Goal: Task Accomplishment & Management: Complete application form

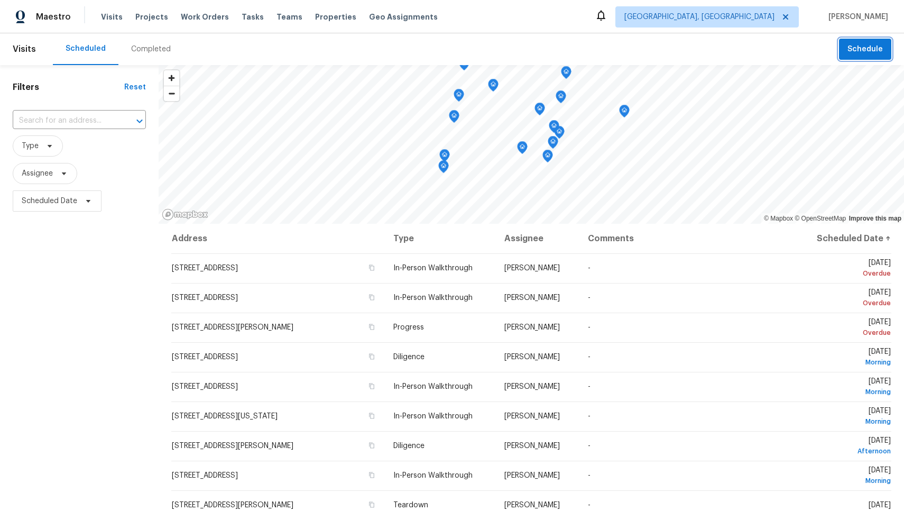
click at [868, 50] on span "Schedule" at bounding box center [864, 49] width 35 height 13
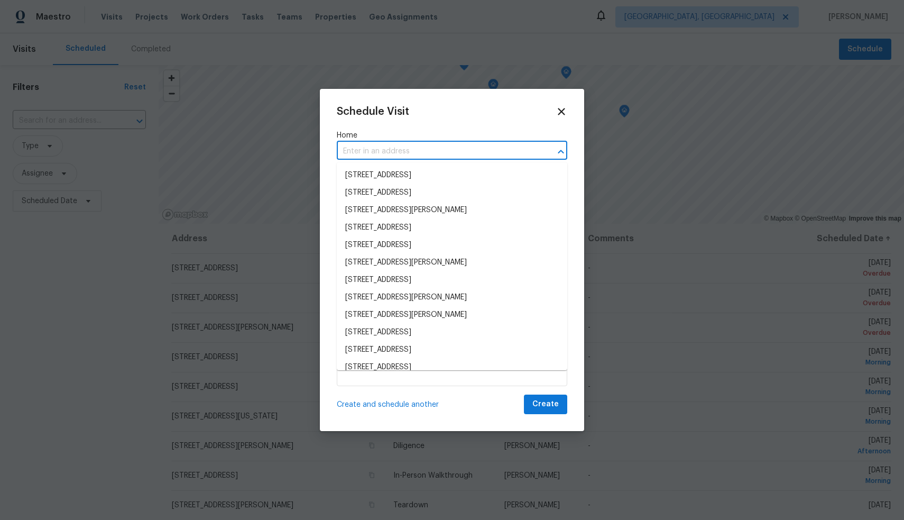
click at [417, 147] on input "text" at bounding box center [437, 151] width 201 height 16
paste input "[STREET_ADDRESS]"
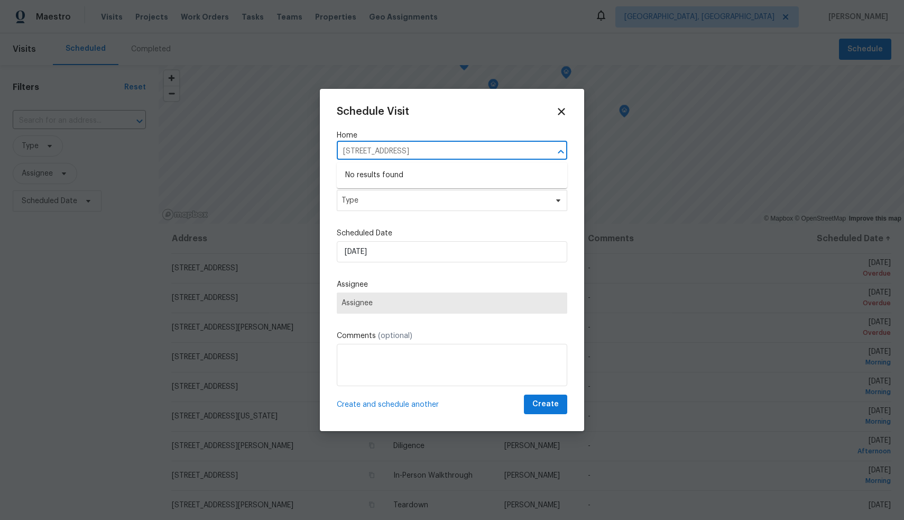
type input "[STREET_ADDRESS]"
click at [443, 127] on div "Schedule Visit Home ​ Visit Type Type Scheduled Date [DATE] Assignee Assignee C…" at bounding box center [452, 260] width 230 height 308
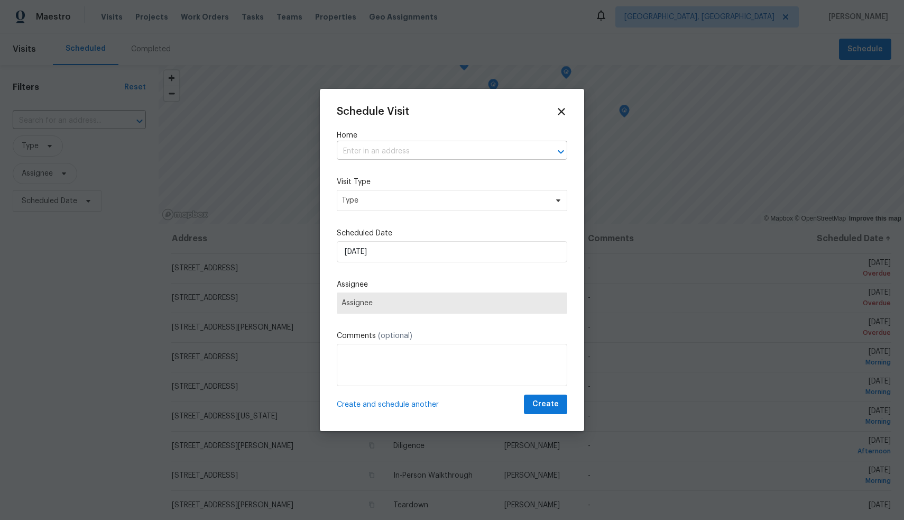
click at [428, 151] on input "text" at bounding box center [437, 151] width 201 height 16
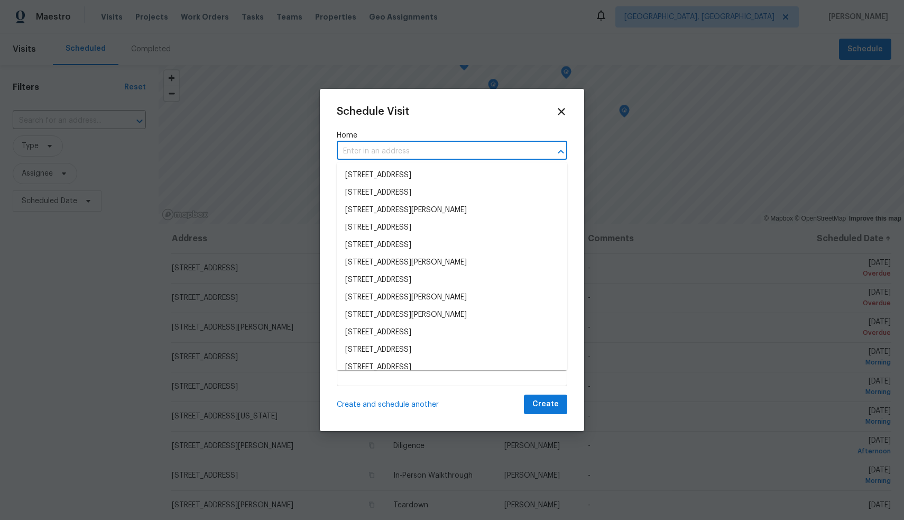
paste input "[STREET_ADDRESS]"
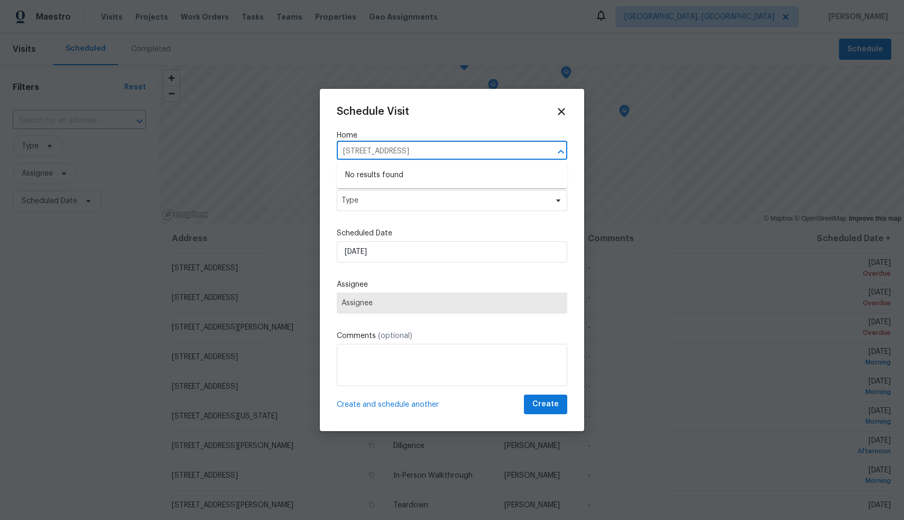
type input "[STREET_ADDRESS]"
click at [446, 115] on div "Schedule Visit" at bounding box center [452, 112] width 230 height 12
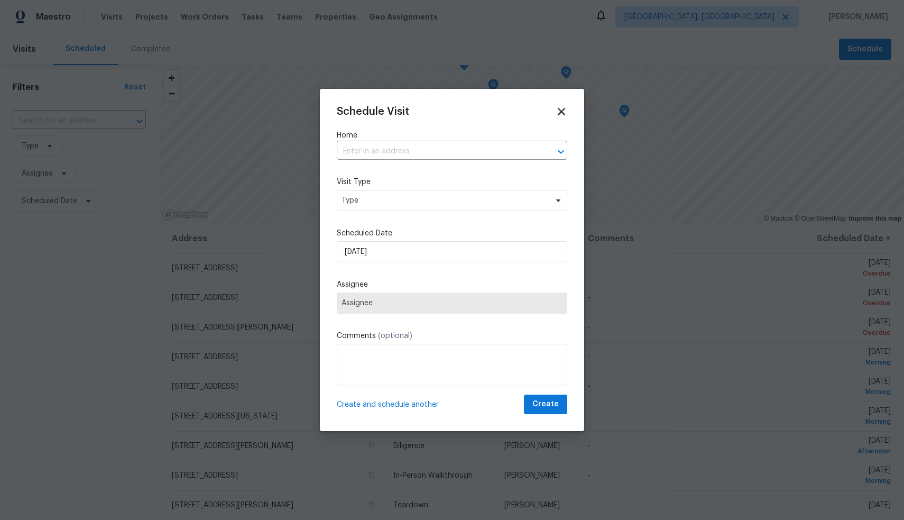
click at [562, 109] on icon at bounding box center [561, 112] width 12 height 12
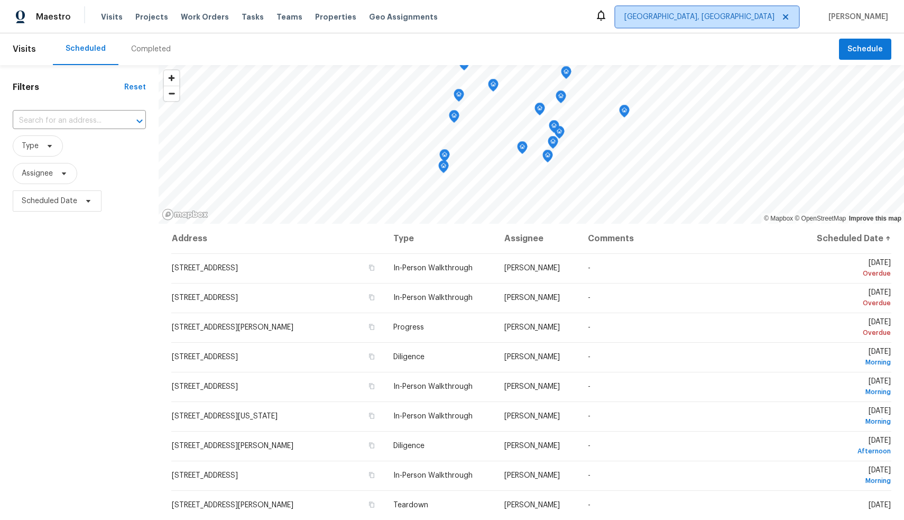
click at [768, 18] on span "[GEOGRAPHIC_DATA], [GEOGRAPHIC_DATA]" at bounding box center [699, 17] width 150 height 11
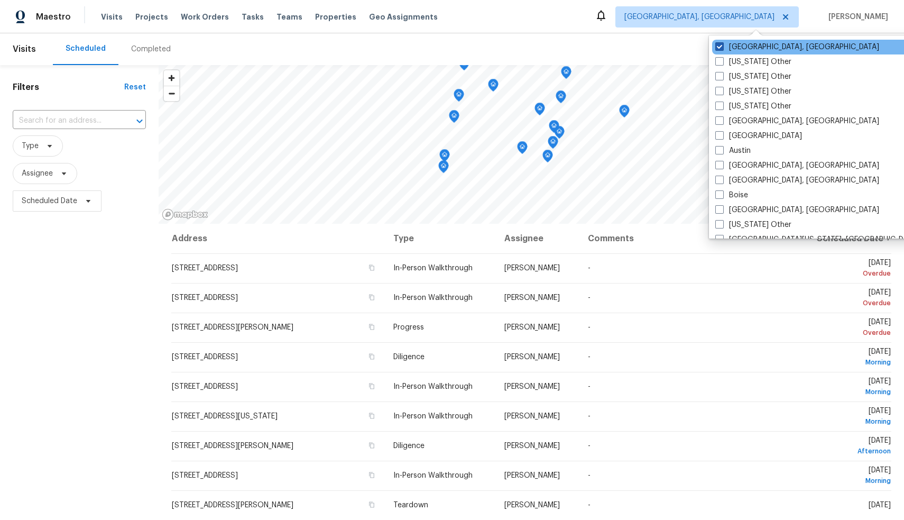
click at [744, 50] on label "[GEOGRAPHIC_DATA], [GEOGRAPHIC_DATA]" at bounding box center [797, 47] width 164 height 11
click at [722, 49] on input "[GEOGRAPHIC_DATA], [GEOGRAPHIC_DATA]" at bounding box center [718, 45] width 7 height 7
checkbox input "false"
checkbox input "true"
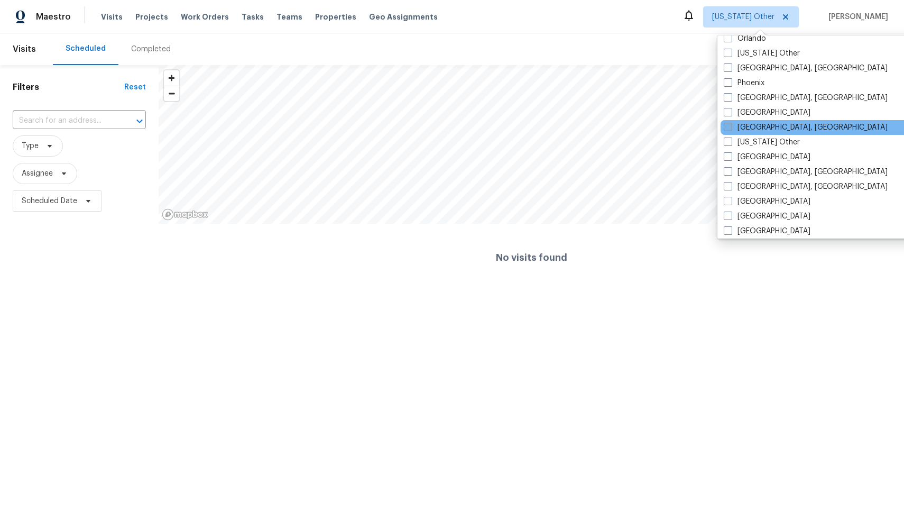
scroll to position [1218, 0]
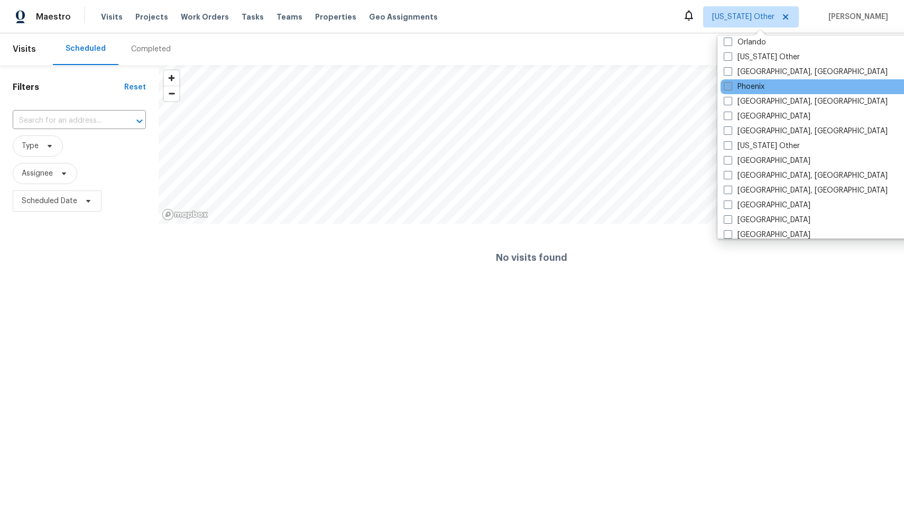
click at [753, 85] on label "Phoenix" at bounding box center [744, 86] width 41 height 11
click at [730, 85] on input "Phoenix" at bounding box center [727, 84] width 7 height 7
checkbox input "true"
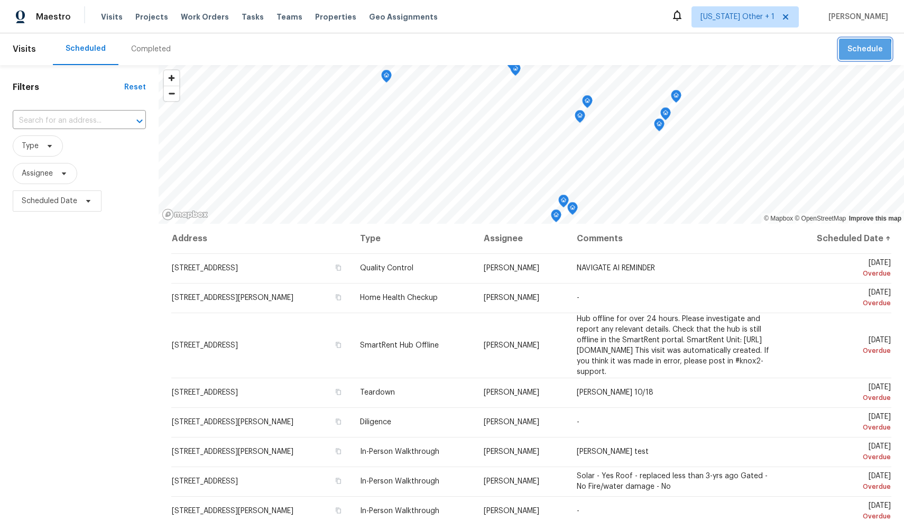
click at [857, 50] on span "Schedule" at bounding box center [864, 49] width 35 height 13
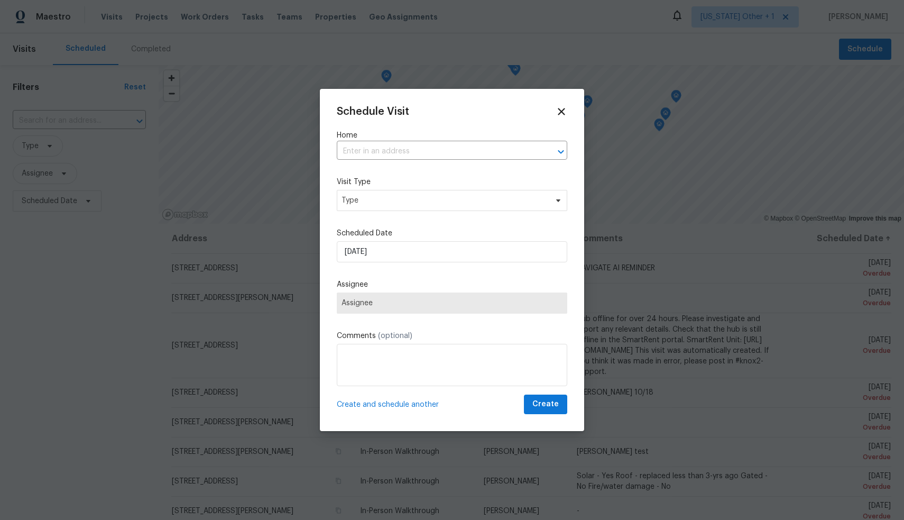
click at [495, 139] on label "Home" at bounding box center [452, 135] width 230 height 11
click at [495, 153] on input "text" at bounding box center [437, 151] width 201 height 16
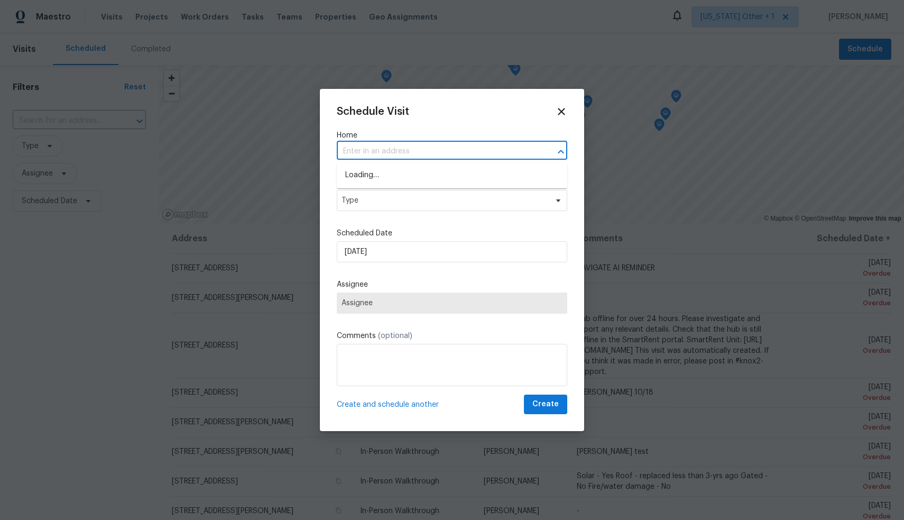
paste input "[STREET_ADDRESS]"
type input "[STREET_ADDRESS]"
click at [481, 175] on li "[STREET_ADDRESS]" at bounding box center [452, 174] width 230 height 17
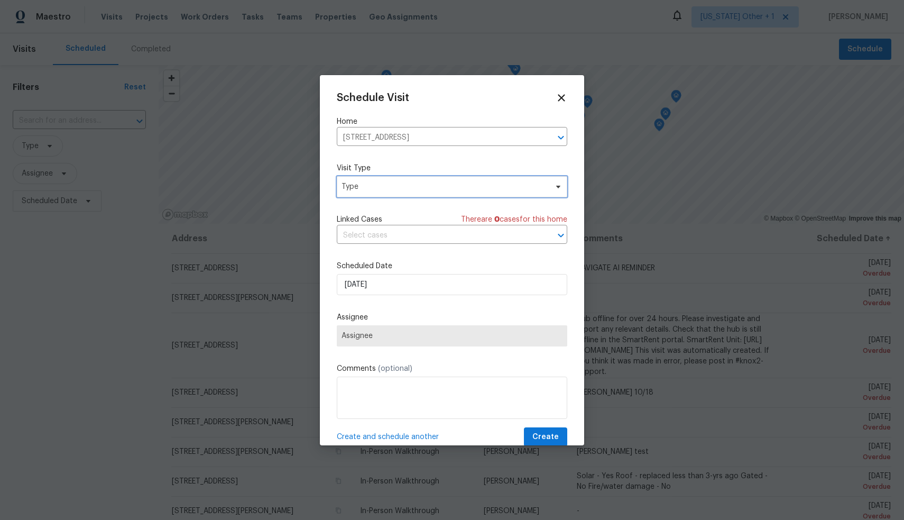
click at [450, 192] on span "Type" at bounding box center [452, 186] width 230 height 21
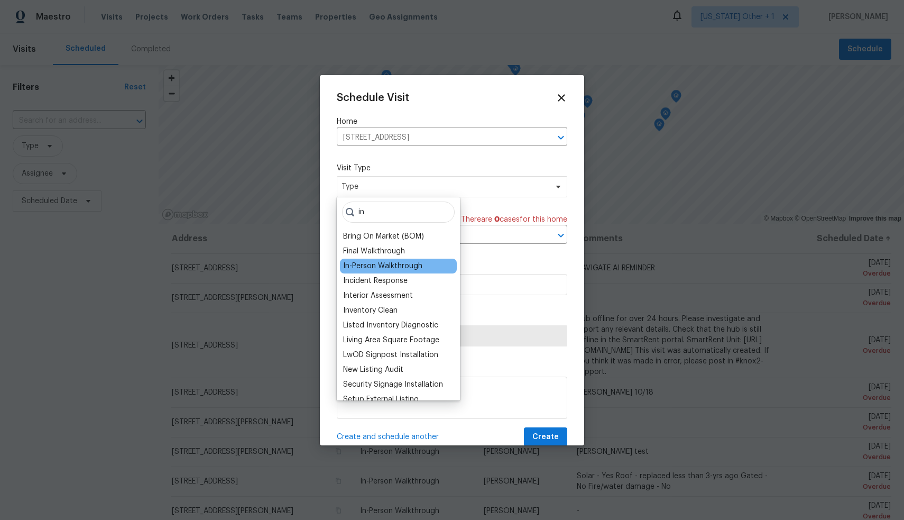
type input "in"
click at [401, 264] on div "In-Person Walkthrough" at bounding box center [382, 266] width 79 height 11
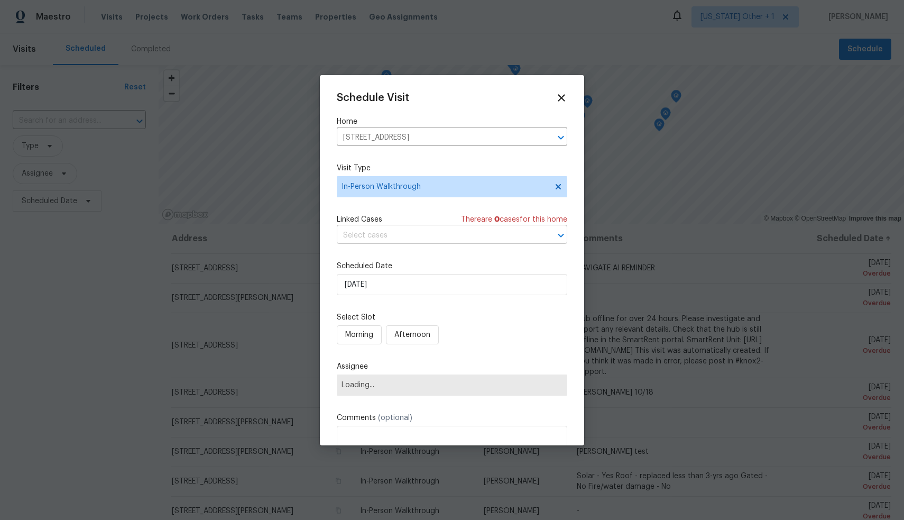
click at [409, 237] on input "text" at bounding box center [437, 235] width 201 height 16
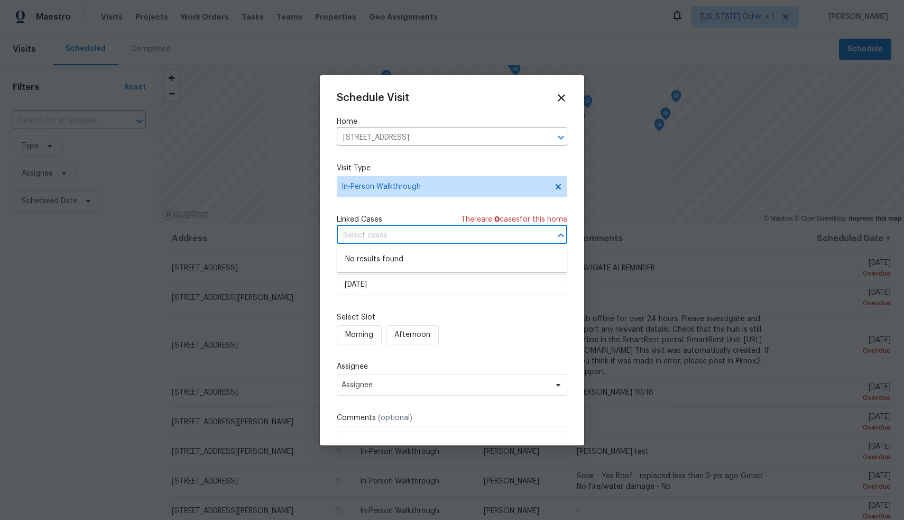
click at [396, 202] on div "Schedule Visit Home [STREET_ADDRESS] ​ Visit Type In-Person Walkthrough Linked …" at bounding box center [452, 294] width 230 height 404
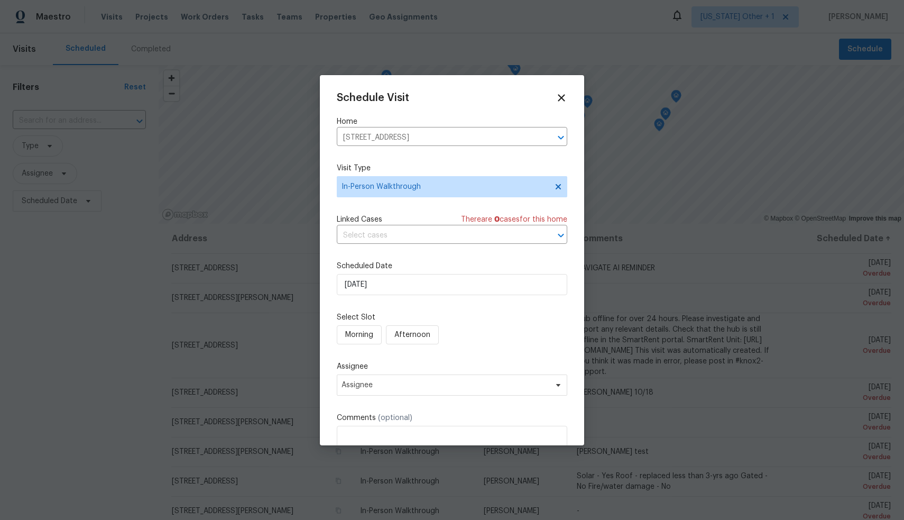
drag, startPoint x: 456, startPoint y: 220, endPoint x: 569, endPoint y: 220, distance: 113.6
click at [569, 220] on div "Schedule Visit Home [STREET_ADDRESS] ​ Visit Type In-Person Walkthrough Linked …" at bounding box center [452, 260] width 264 height 370
click at [554, 261] on label "Scheduled Date" at bounding box center [452, 266] width 230 height 11
drag, startPoint x: 457, startPoint y: 218, endPoint x: 568, endPoint y: 220, distance: 111.0
click at [568, 220] on div "Schedule Visit Home [STREET_ADDRESS] ​ Visit Type In-Person Walkthrough Linked …" at bounding box center [452, 260] width 264 height 370
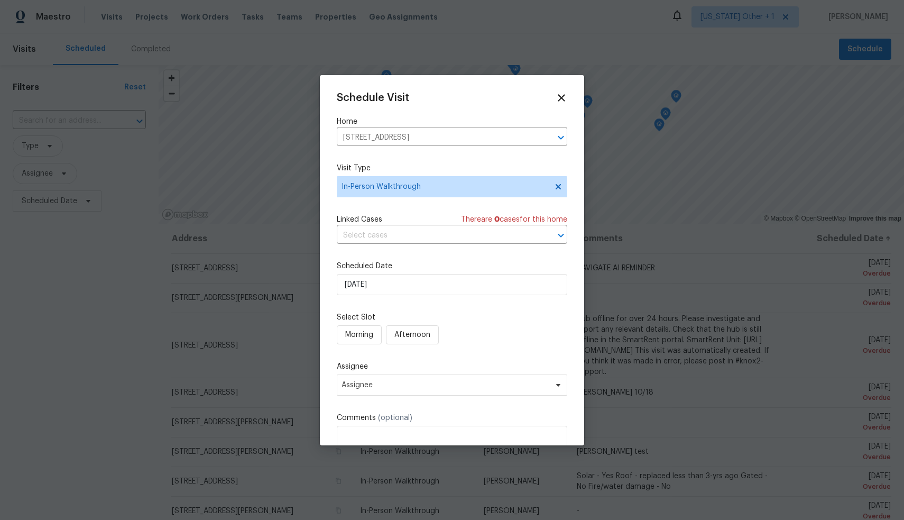
click at [557, 261] on label "Scheduled Date" at bounding box center [452, 266] width 230 height 11
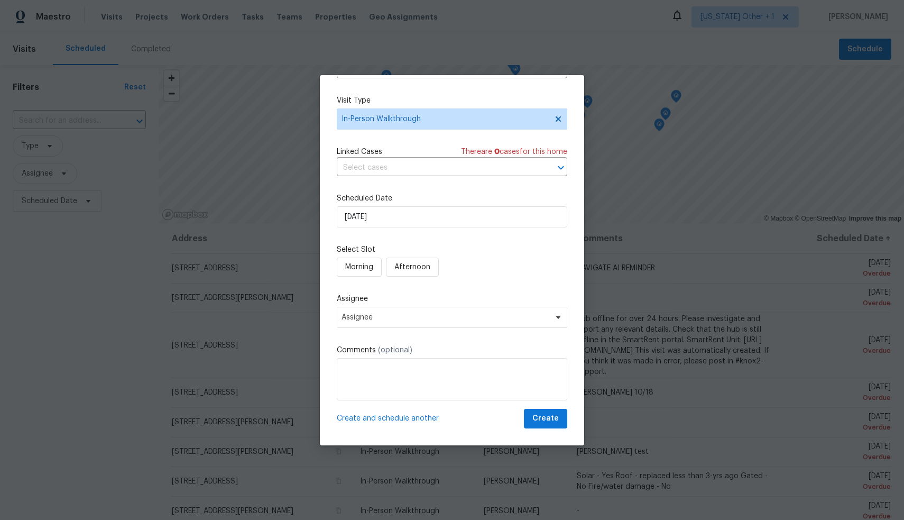
scroll to position [68, 0]
click at [371, 267] on span "Morning" at bounding box center [359, 267] width 28 height 13
click at [474, 322] on span "Assignee" at bounding box center [452, 317] width 230 height 21
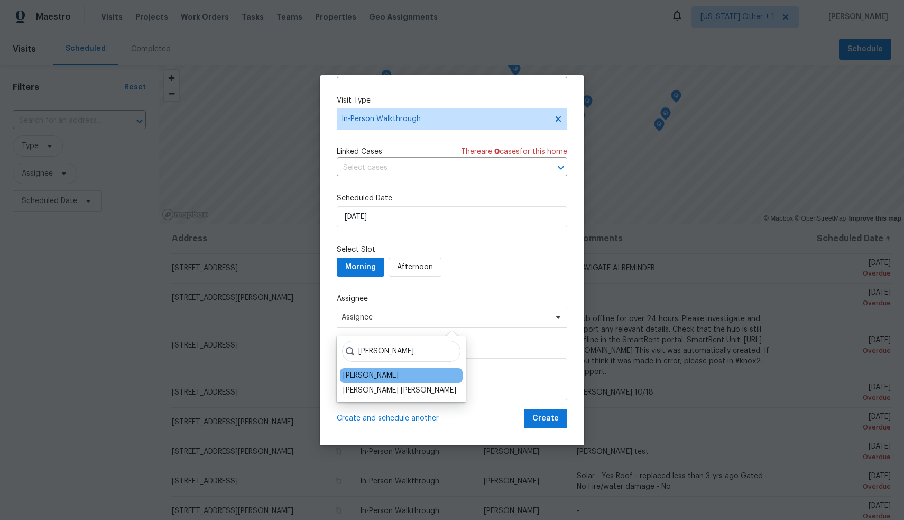
type input "[PERSON_NAME]"
click at [410, 373] on div "[PERSON_NAME]" at bounding box center [401, 375] width 123 height 15
click at [388, 377] on div "[PERSON_NAME]" at bounding box center [370, 375] width 55 height 11
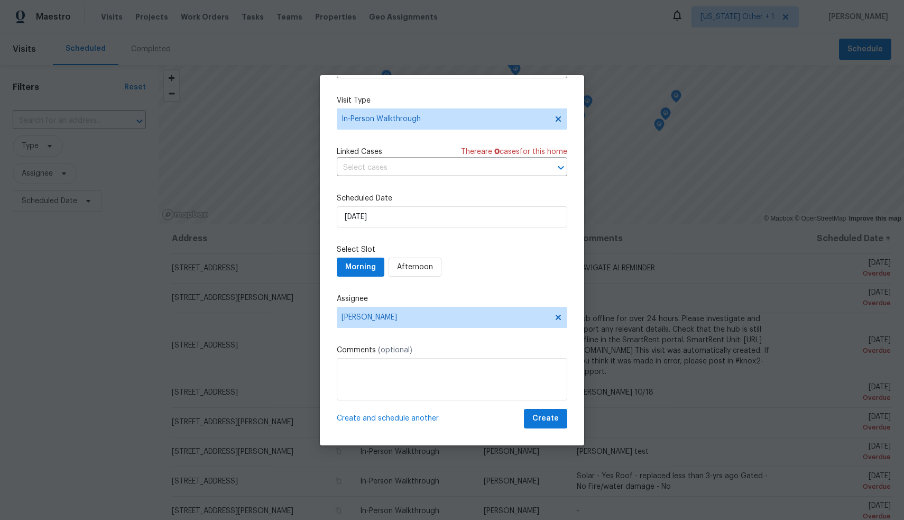
click at [479, 343] on div "Schedule Visit Home [STREET_ADDRESS] ​ Visit Type In-Person Walkthrough Linked …" at bounding box center [452, 226] width 230 height 404
click at [560, 420] on button "Create" at bounding box center [545, 419] width 43 height 20
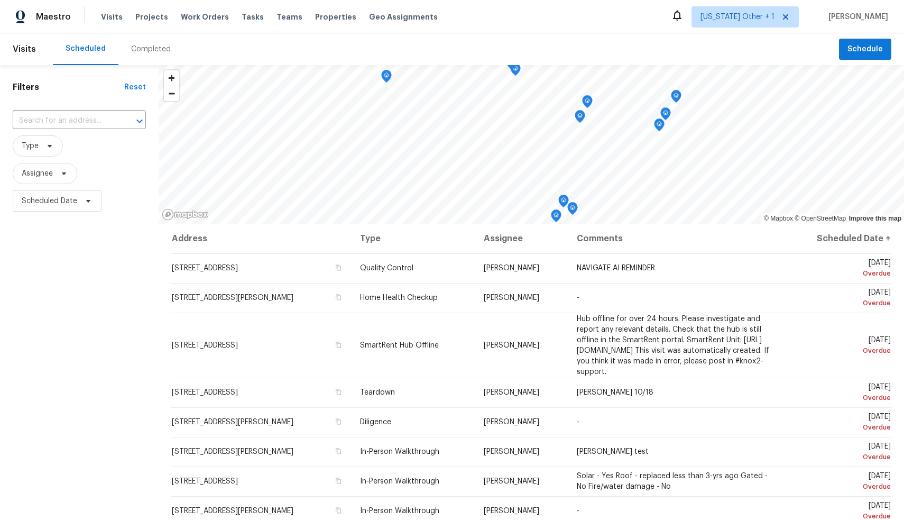
click at [860, 61] on header "Visits Scheduled Completed Schedule" at bounding box center [452, 49] width 904 height 32
click at [853, 50] on span "Schedule" at bounding box center [864, 49] width 35 height 13
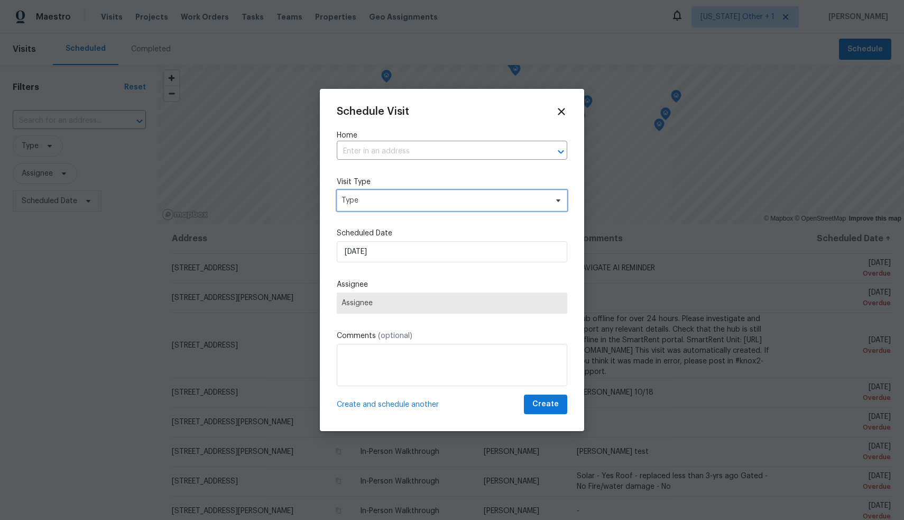
click at [432, 197] on span "Type" at bounding box center [444, 200] width 206 height 11
type input "i"
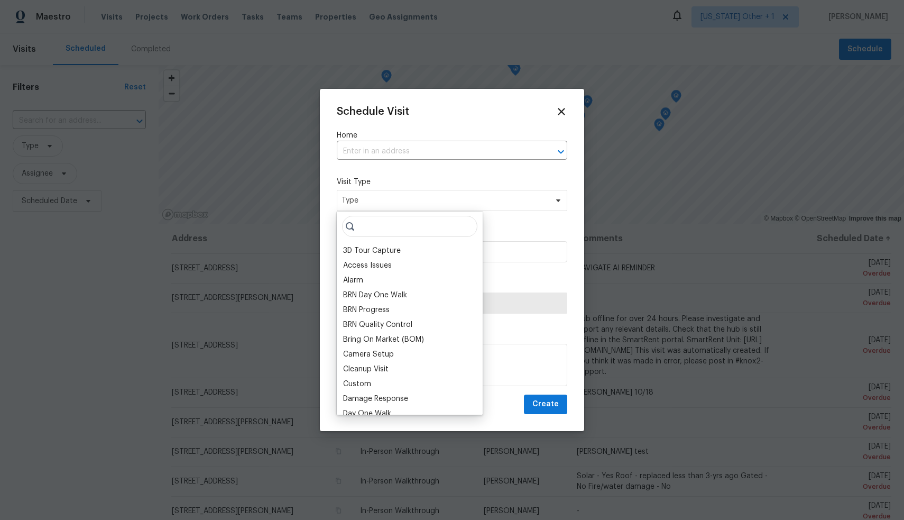
type input "n"
type input "in"
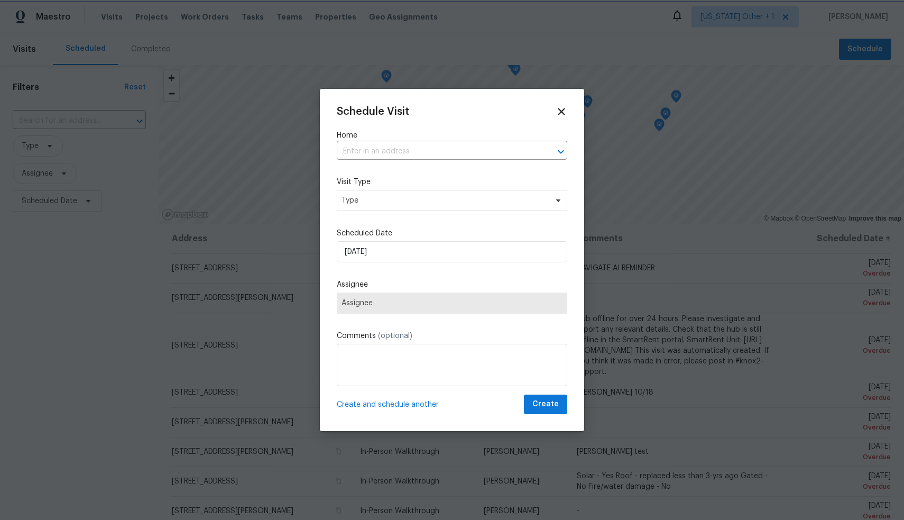
click at [566, 220] on div "Schedule Visit Home ​ Visit Type Type Scheduled Date [DATE] Assignee Assignee C…" at bounding box center [452, 260] width 230 height 308
click at [473, 208] on span "Type" at bounding box center [452, 200] width 230 height 21
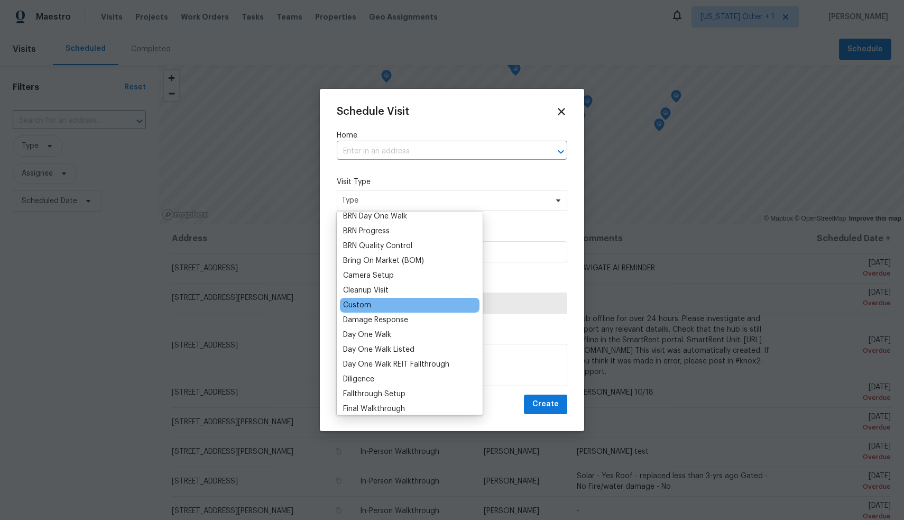
scroll to position [78, 0]
click at [571, 231] on div "Schedule Visit Home ​ Visit Type Type Scheduled Date [DATE] Assignee Assignee C…" at bounding box center [452, 260] width 264 height 342
